Goal: Task Accomplishment & Management: Manage account settings

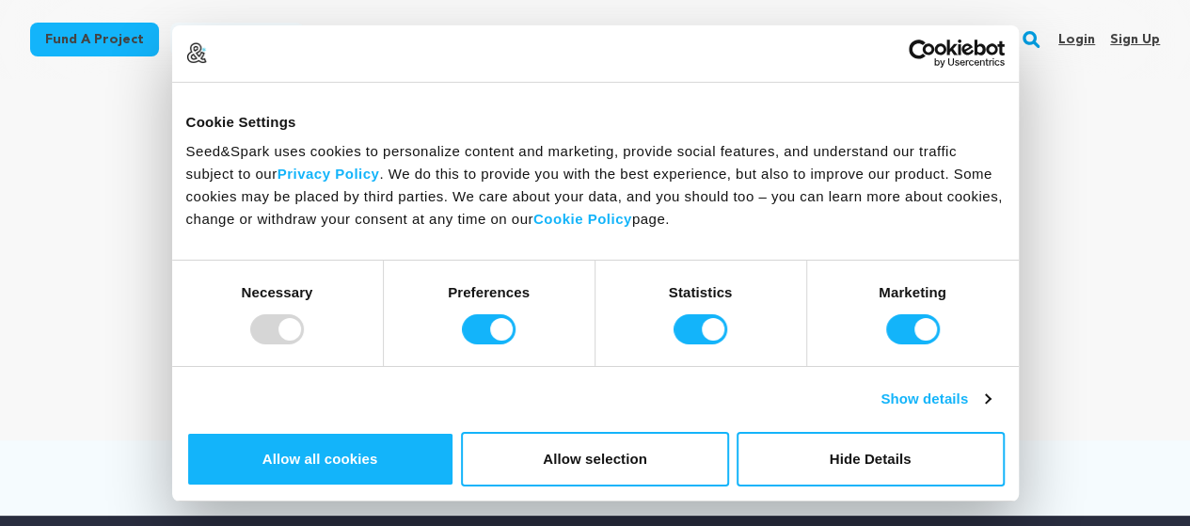
click at [1137, 40] on link "Sign up" at bounding box center [1135, 39] width 50 height 30
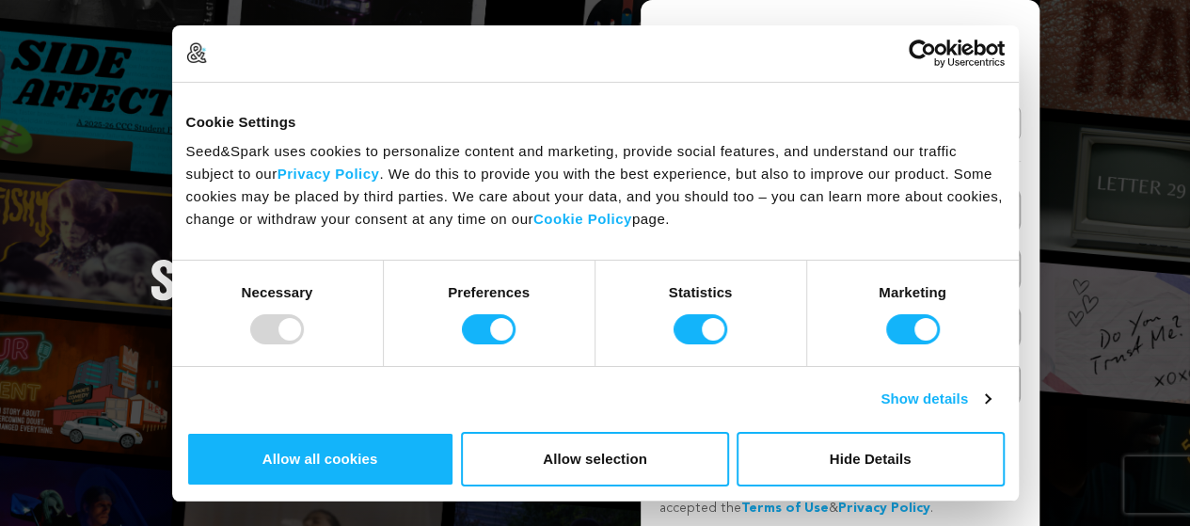
click at [935, 131] on link "Continue with Google" at bounding box center [839, 123] width 361 height 36
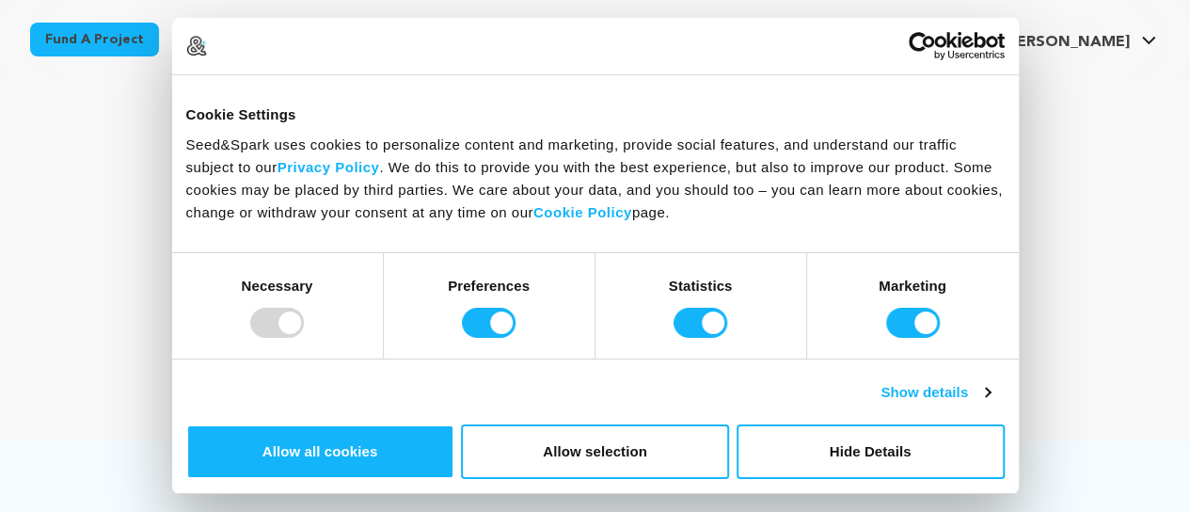
click at [1119, 43] on span "[PERSON_NAME]" at bounding box center [1066, 42] width 127 height 15
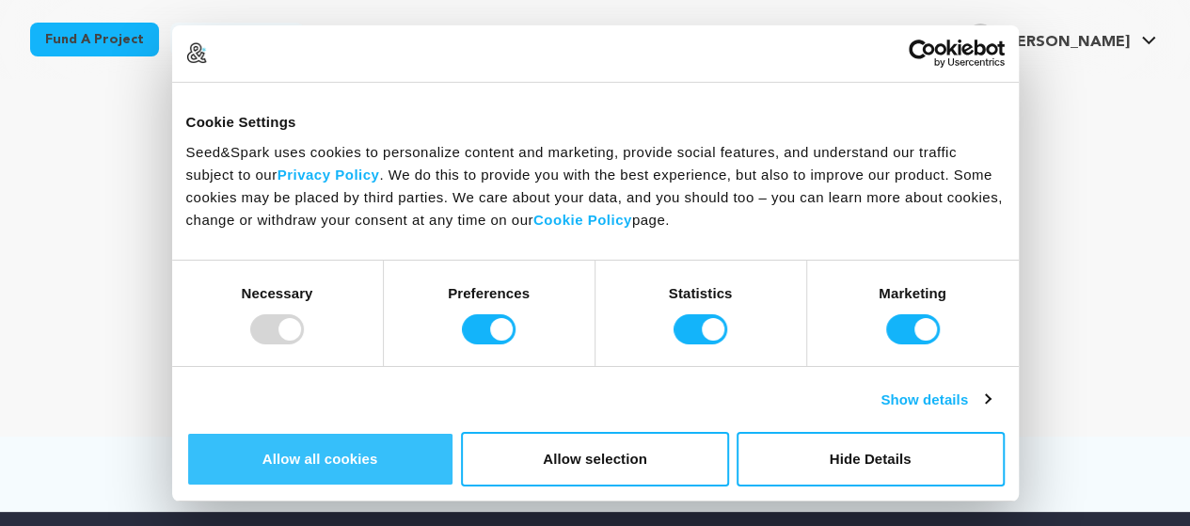
click at [454, 432] on button "Allow all cookies" at bounding box center [320, 459] width 268 height 55
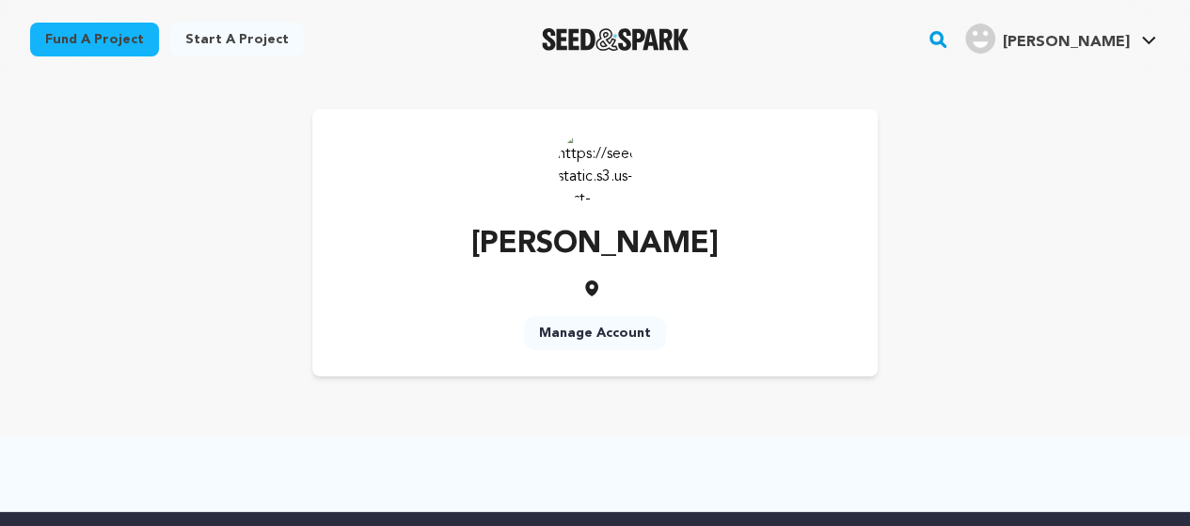
click at [619, 343] on link "Manage Account" at bounding box center [595, 333] width 142 height 34
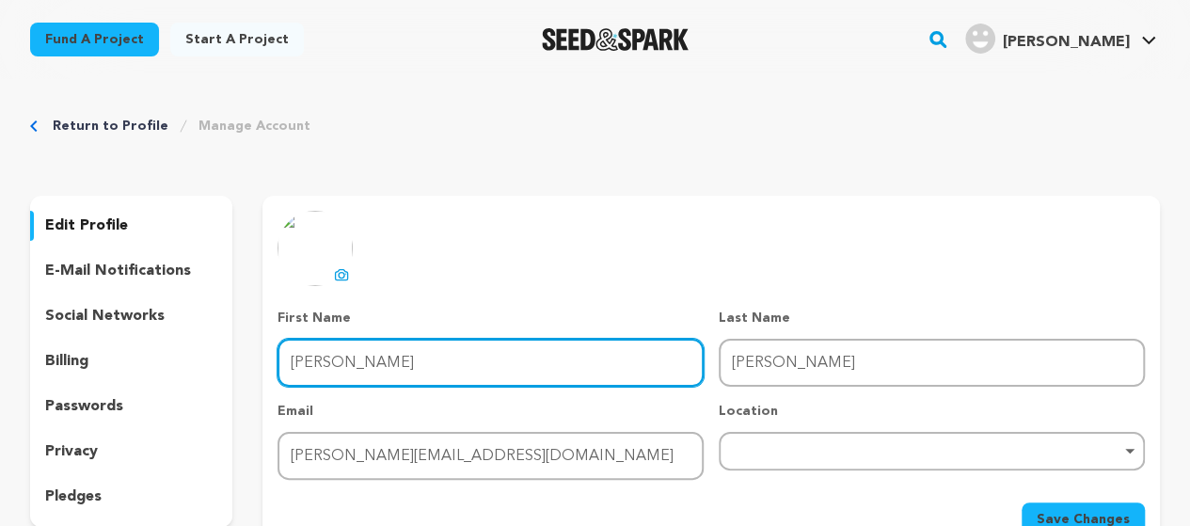
click at [474, 361] on input "Rana" at bounding box center [490, 363] width 426 height 48
type input "CertEra"
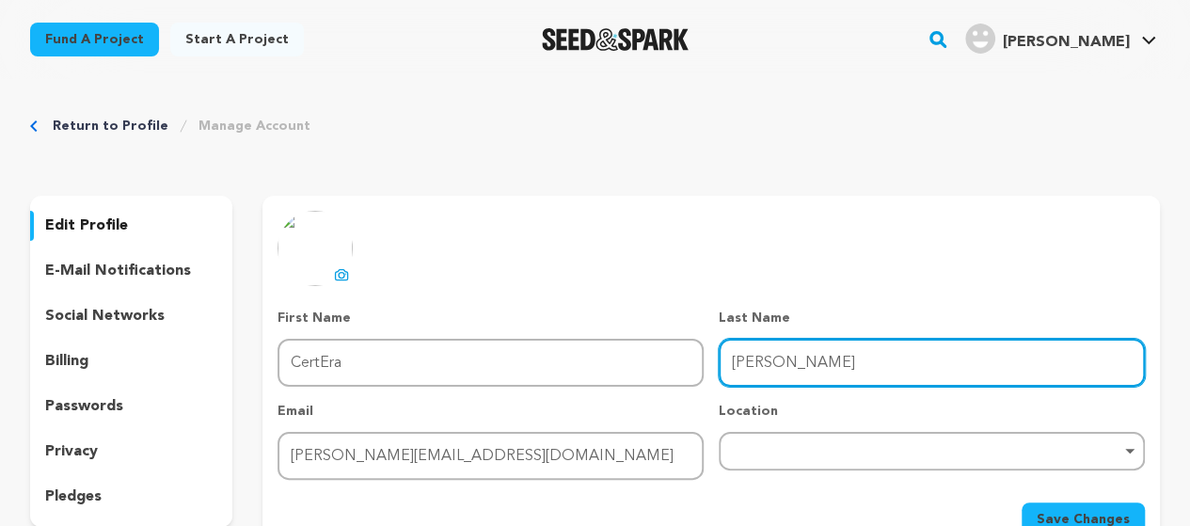
click at [789, 369] on input "Punit" at bounding box center [932, 363] width 426 height 48
type input "Solutions"
click at [761, 461] on div "Remove item" at bounding box center [932, 451] width 426 height 39
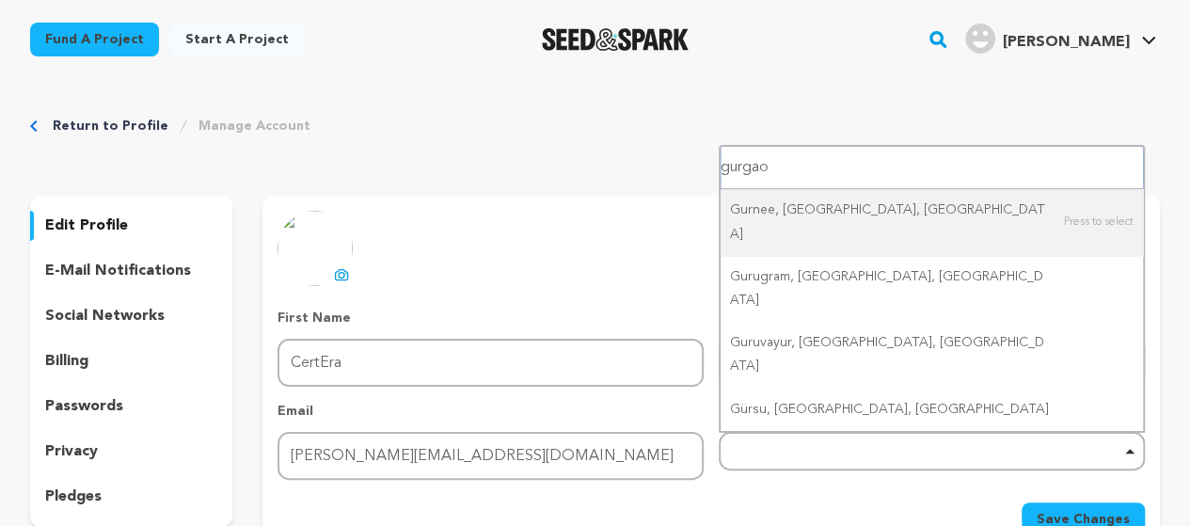
type input "gurgaon"
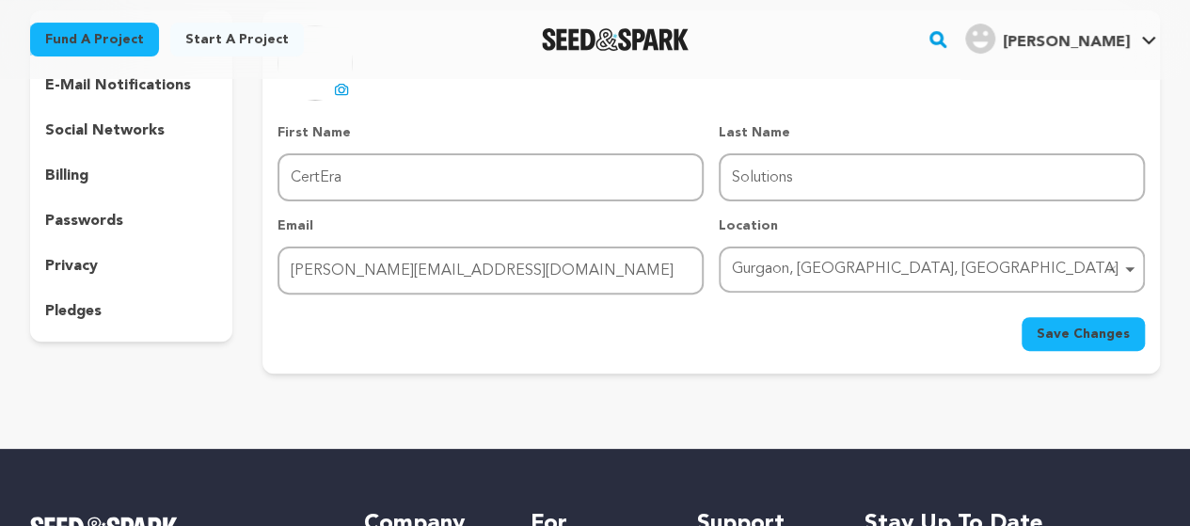
scroll to position [188, 0]
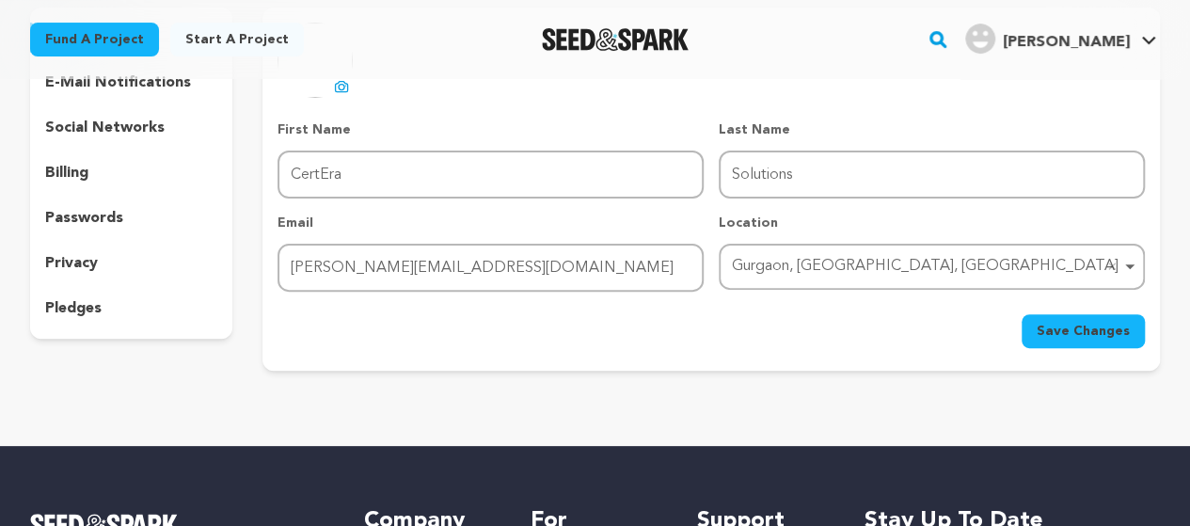
click at [1068, 334] on span "Save Changes" at bounding box center [1082, 331] width 93 height 19
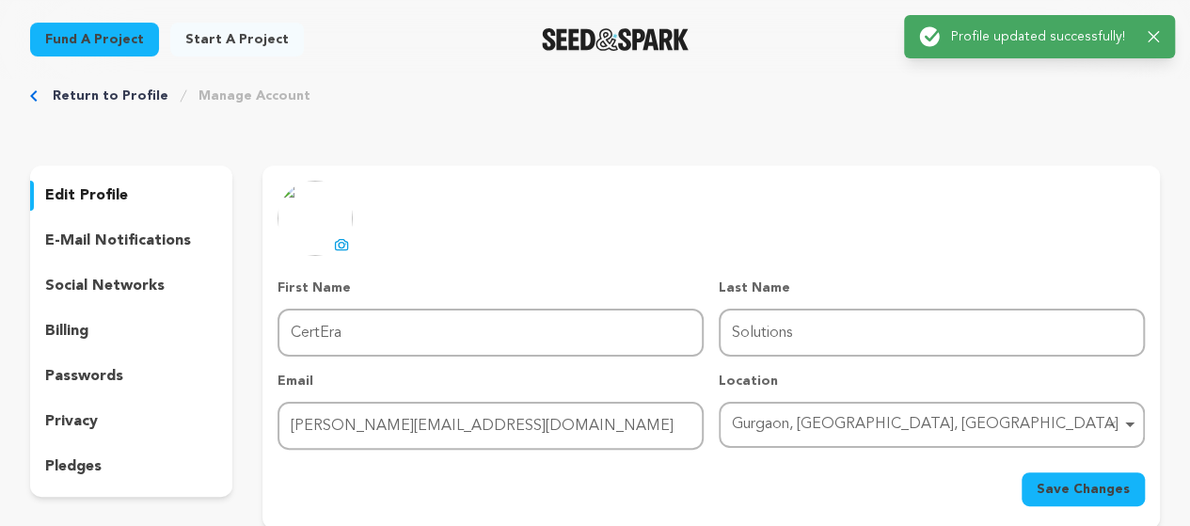
scroll to position [0, 0]
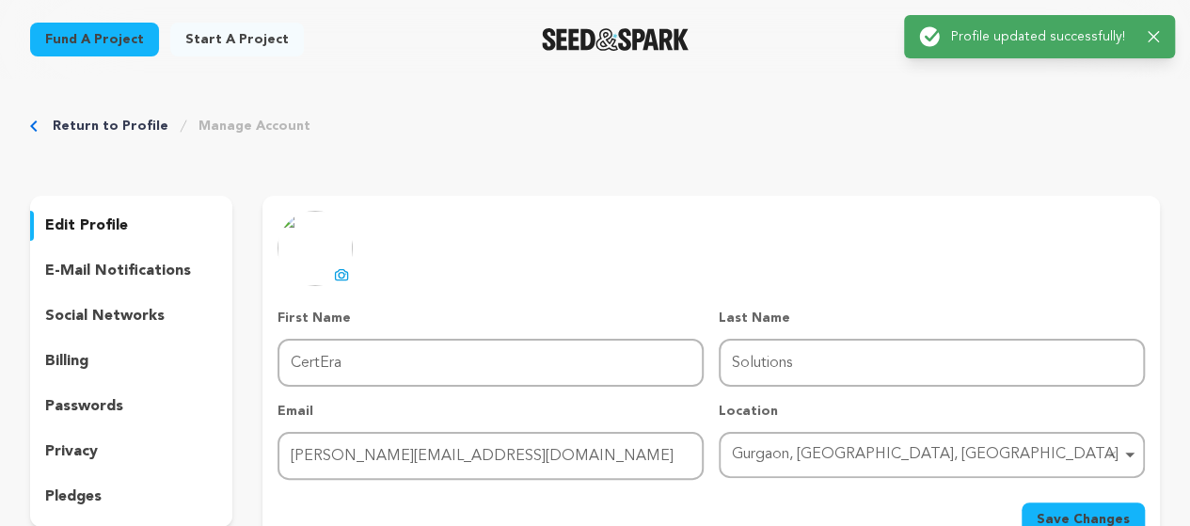
click at [337, 275] on icon at bounding box center [341, 274] width 15 height 15
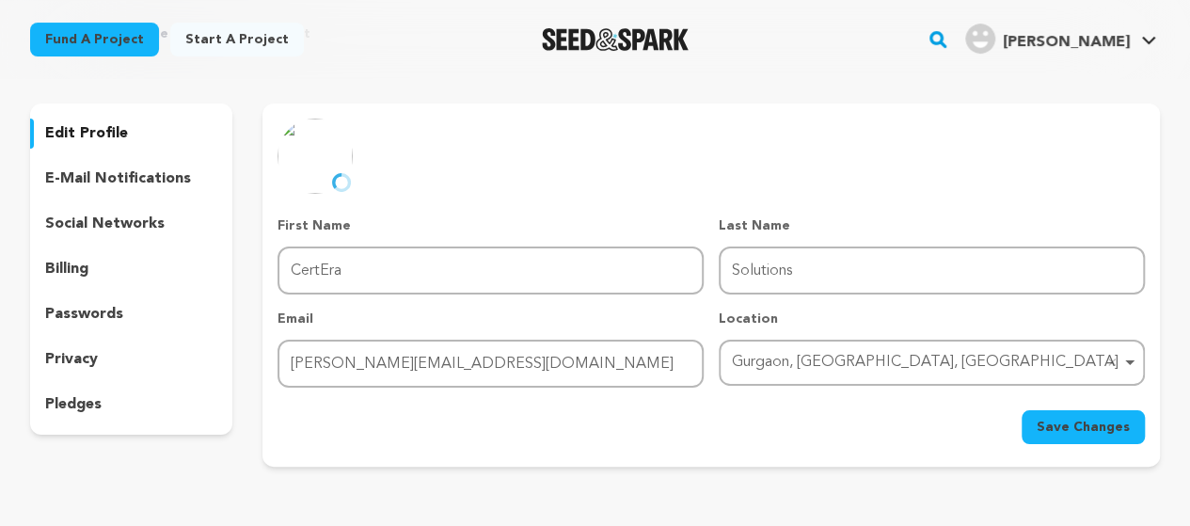
scroll to position [94, 0]
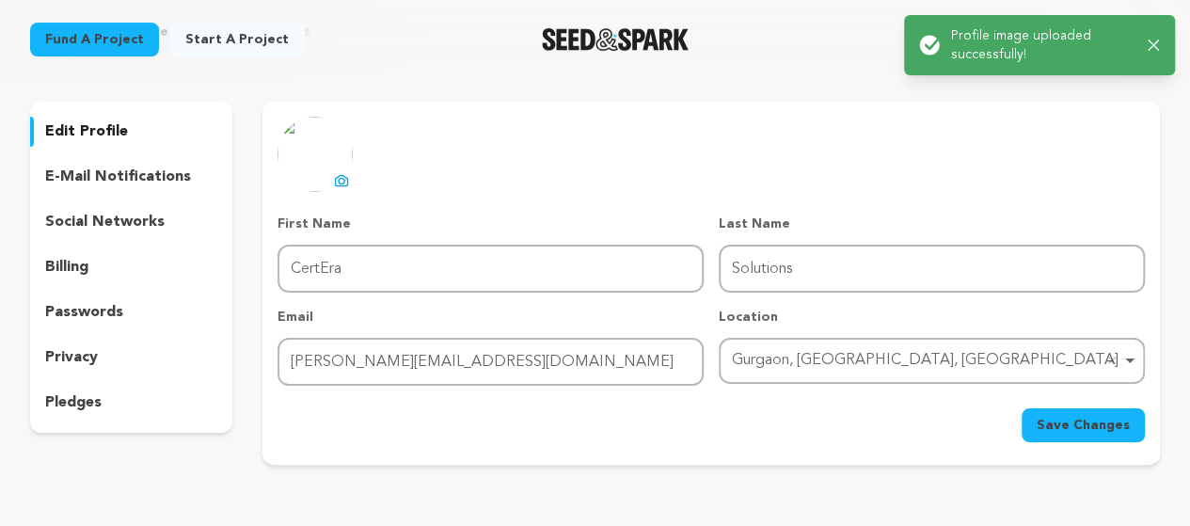
click at [1068, 434] on button "Save Changes" at bounding box center [1082, 425] width 123 height 34
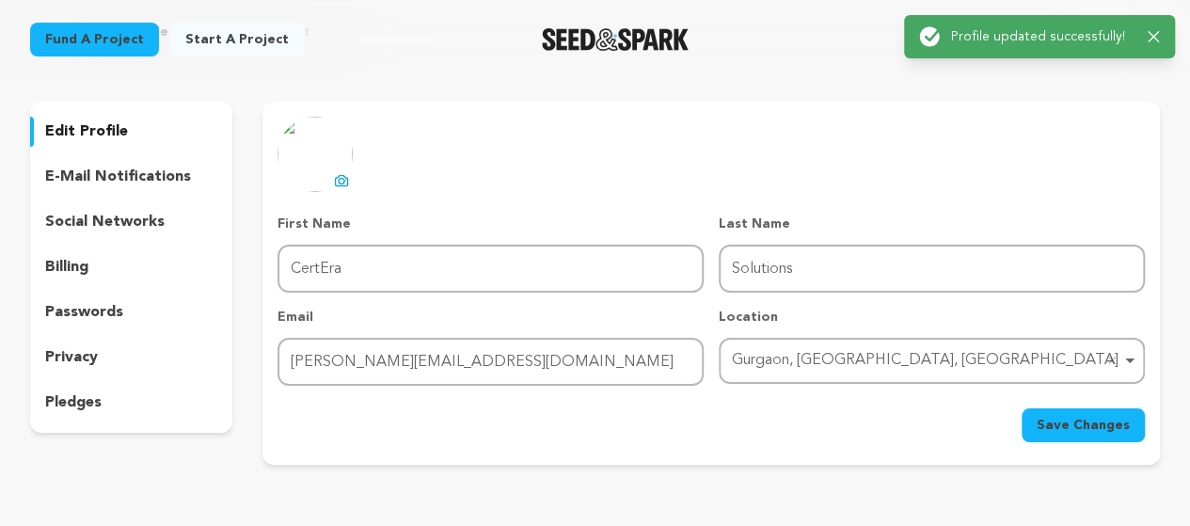
click at [112, 133] on p "edit profile" at bounding box center [86, 131] width 83 height 23
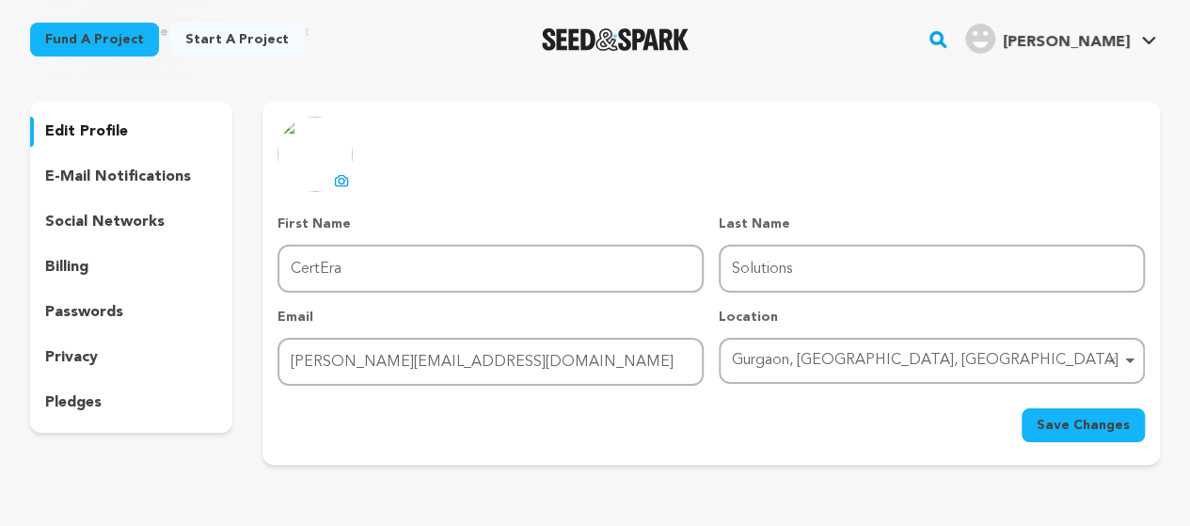
click at [112, 133] on p "edit profile" at bounding box center [86, 131] width 83 height 23
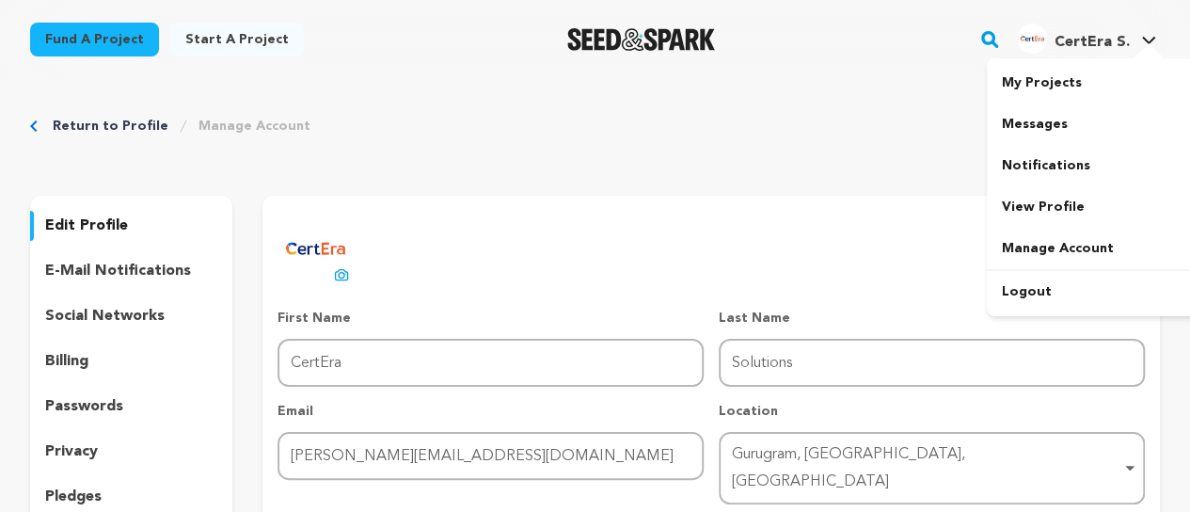
click at [1072, 42] on span "CertEra S." at bounding box center [1091, 42] width 75 height 15
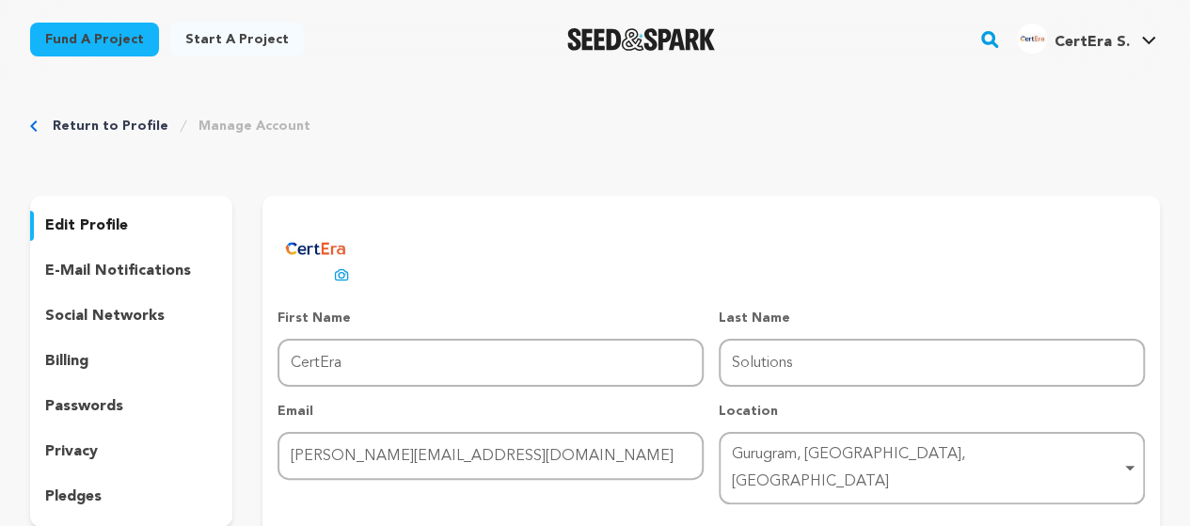
click at [1072, 42] on span "CertEra S." at bounding box center [1091, 42] width 75 height 15
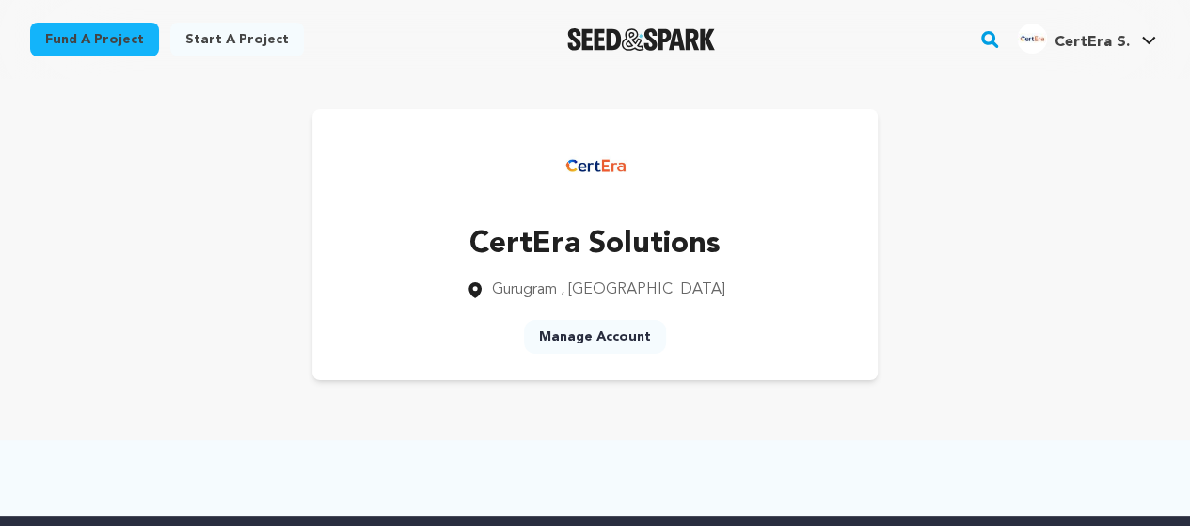
click at [608, 341] on link "Manage Account" at bounding box center [595, 337] width 142 height 34
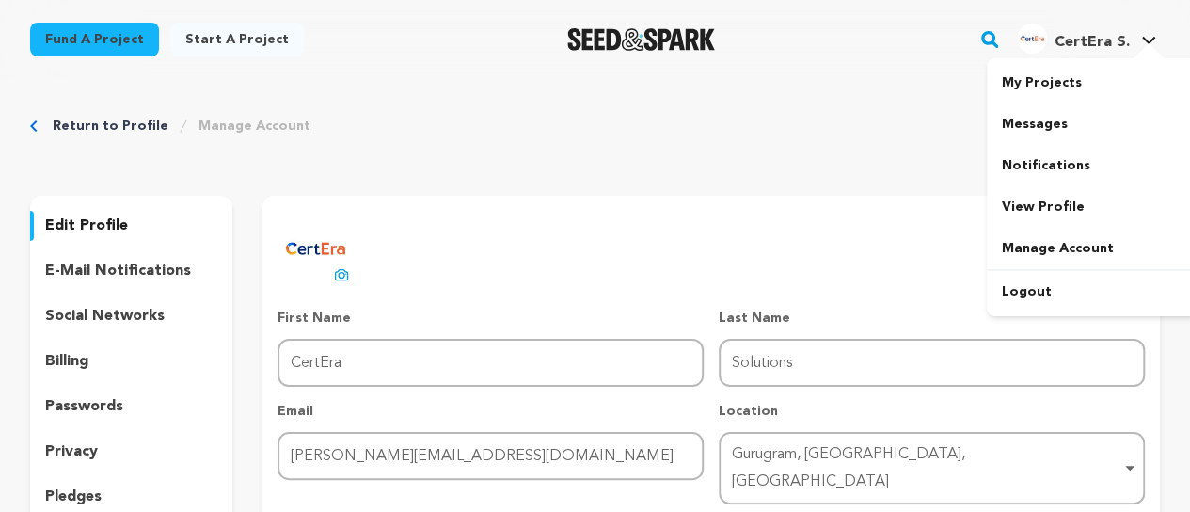
click at [1089, 46] on span "CertEra S." at bounding box center [1091, 42] width 75 height 15
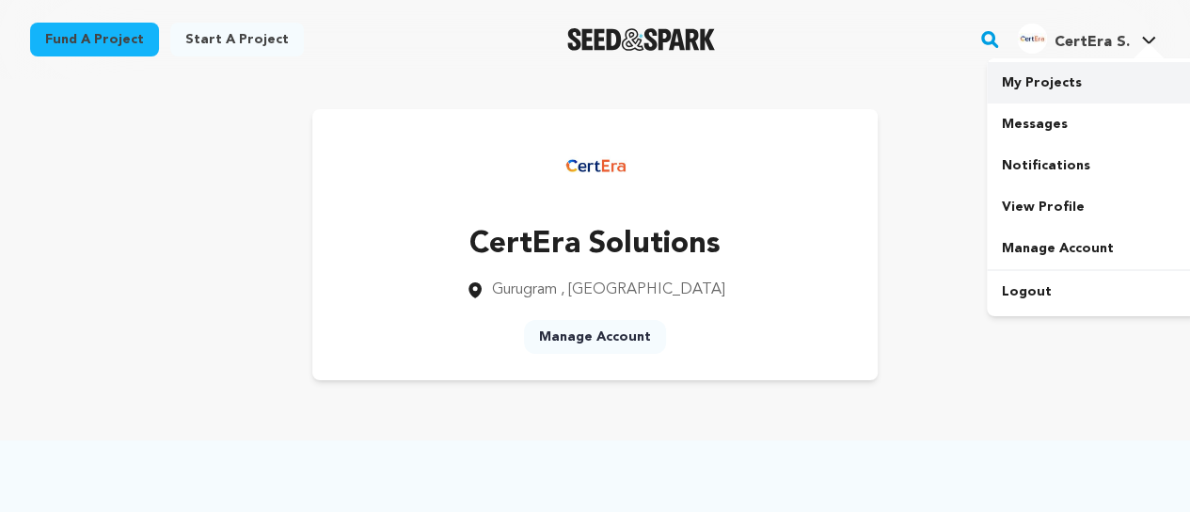
click at [1063, 78] on link "My Projects" at bounding box center [1092, 82] width 211 height 41
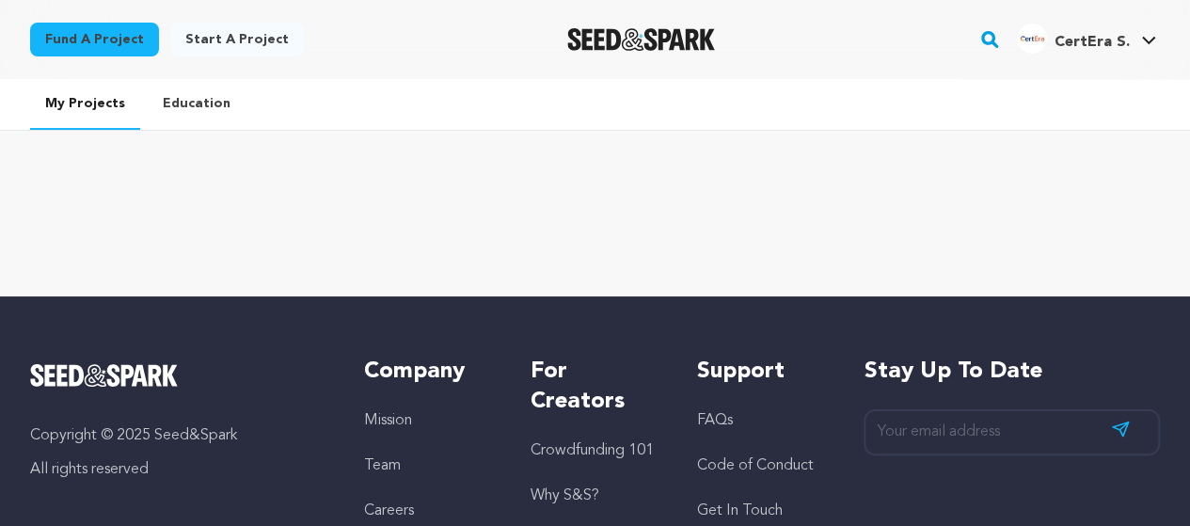
click at [1091, 47] on span "CertEra S." at bounding box center [1091, 42] width 75 height 15
click at [1141, 48] on link "CertEra S. CertEra S." at bounding box center [1086, 37] width 147 height 34
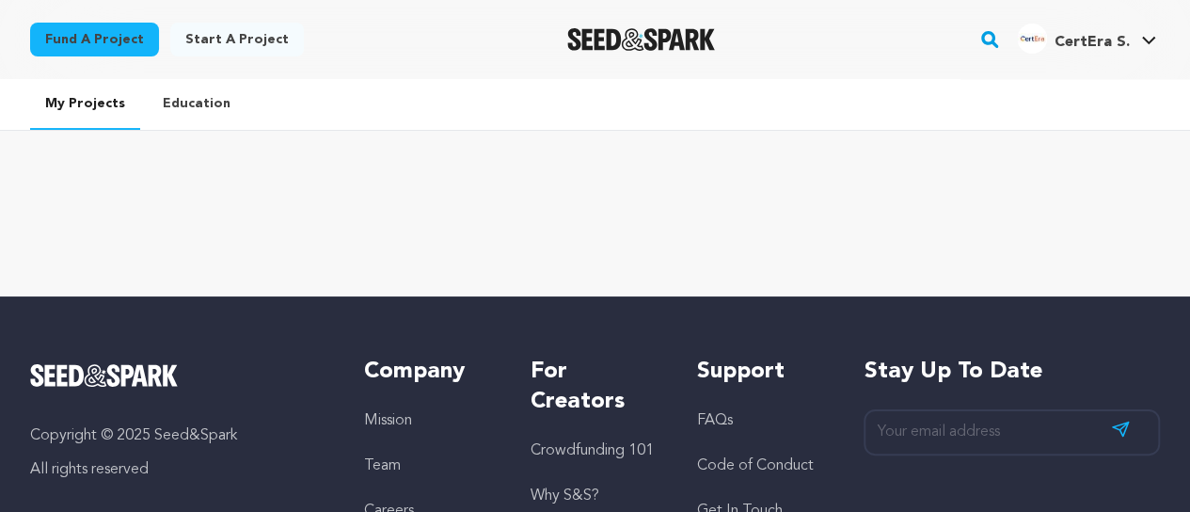
click at [1082, 47] on span "CertEra S." at bounding box center [1091, 42] width 75 height 15
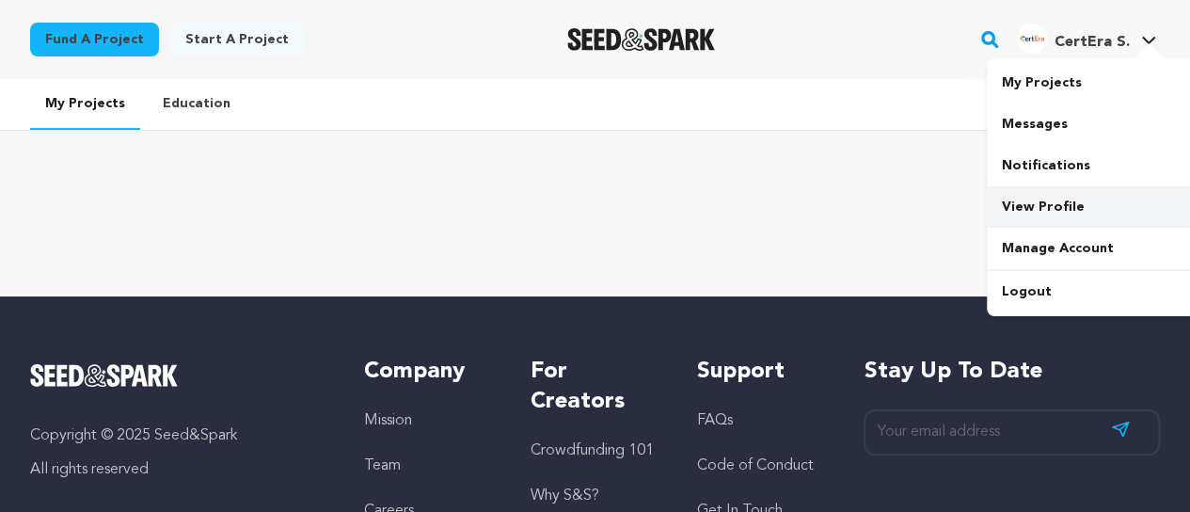
click at [1012, 202] on link "View Profile" at bounding box center [1092, 206] width 211 height 41
click at [1070, 203] on link "View Profile" at bounding box center [1092, 206] width 211 height 41
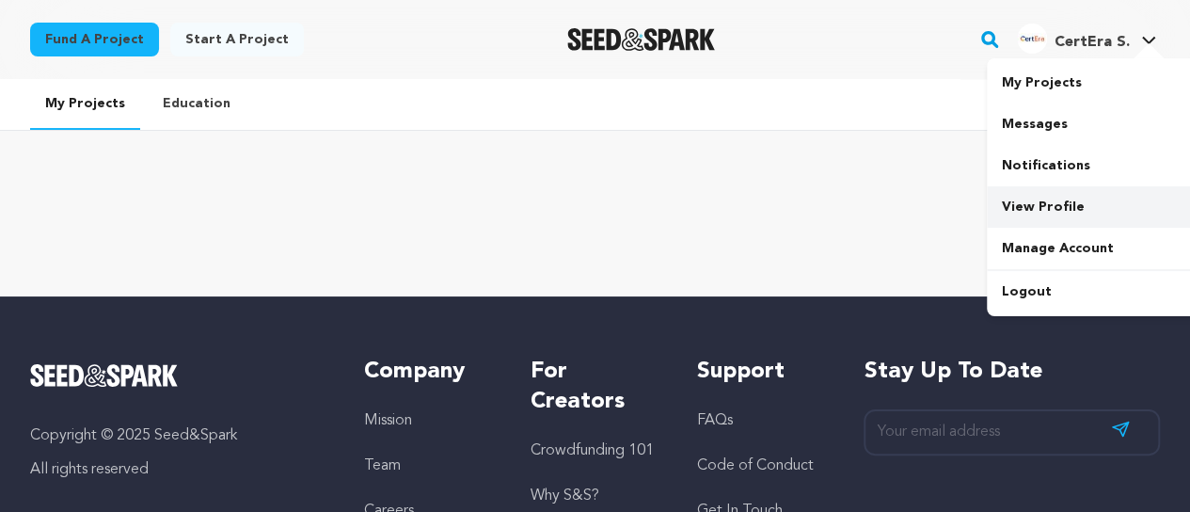
click at [1070, 203] on link "View Profile" at bounding box center [1092, 206] width 211 height 41
